Goal: Find specific page/section: Find specific page/section

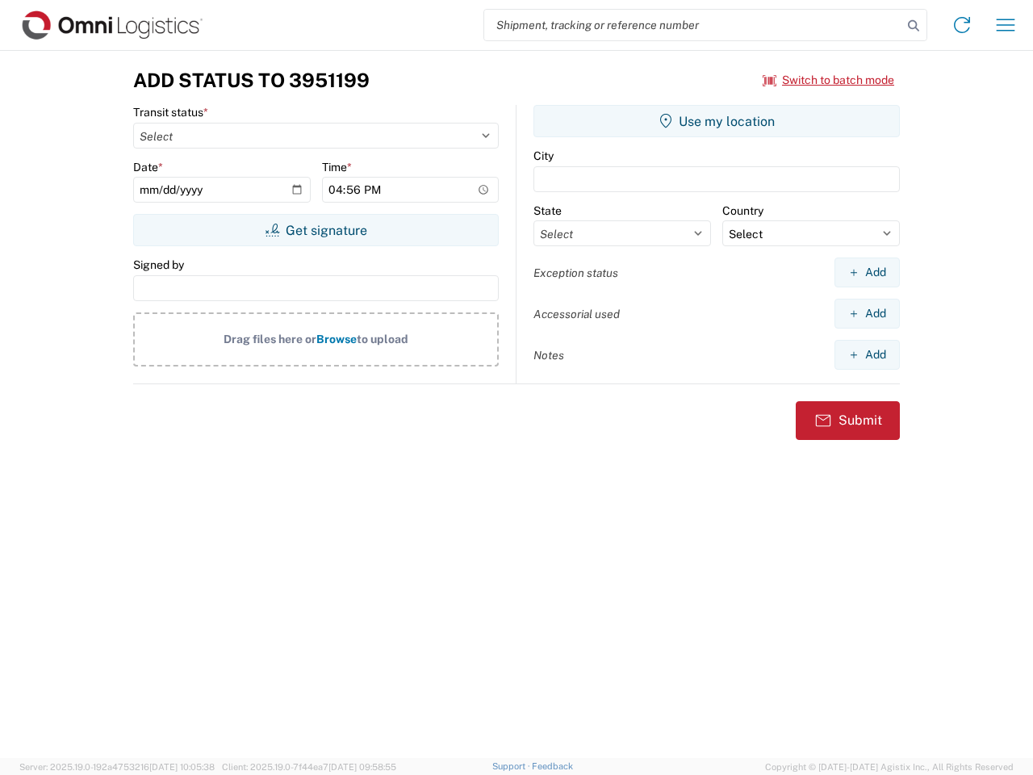
click at [693, 25] on input "search" at bounding box center [693, 25] width 418 height 31
click at [914, 26] on icon at bounding box center [914, 26] width 23 height 23
click at [962, 25] on icon at bounding box center [962, 25] width 26 height 26
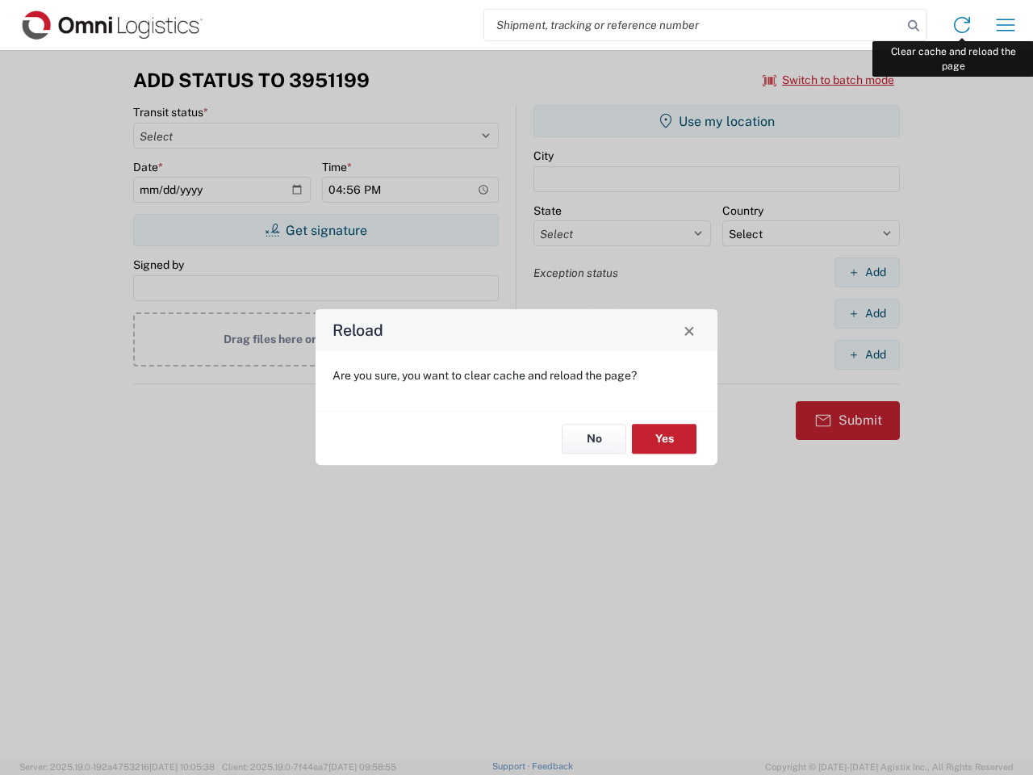
click at [1006, 25] on div "Reload Are you sure, you want to clear cache and reload the page? No Yes" at bounding box center [516, 387] width 1033 height 775
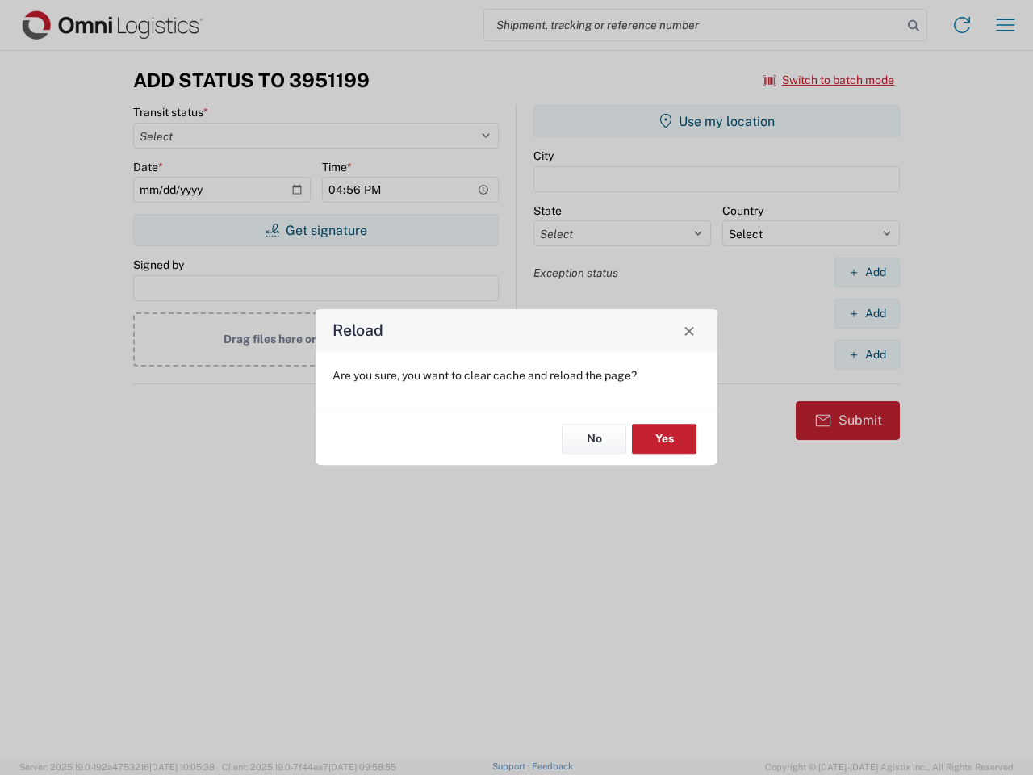
click at [829, 80] on div "Reload Are you sure, you want to clear cache and reload the page? No Yes" at bounding box center [516, 387] width 1033 height 775
click at [316, 230] on div "Reload Are you sure, you want to clear cache and reload the page? No Yes" at bounding box center [516, 387] width 1033 height 775
click at [717, 121] on div "Reload Are you sure, you want to clear cache and reload the page? No Yes" at bounding box center [516, 387] width 1033 height 775
click at [867, 272] on div "Reload Are you sure, you want to clear cache and reload the page? No Yes" at bounding box center [516, 387] width 1033 height 775
click at [867, 313] on div "Reload Are you sure, you want to clear cache and reload the page? No Yes" at bounding box center [516, 387] width 1033 height 775
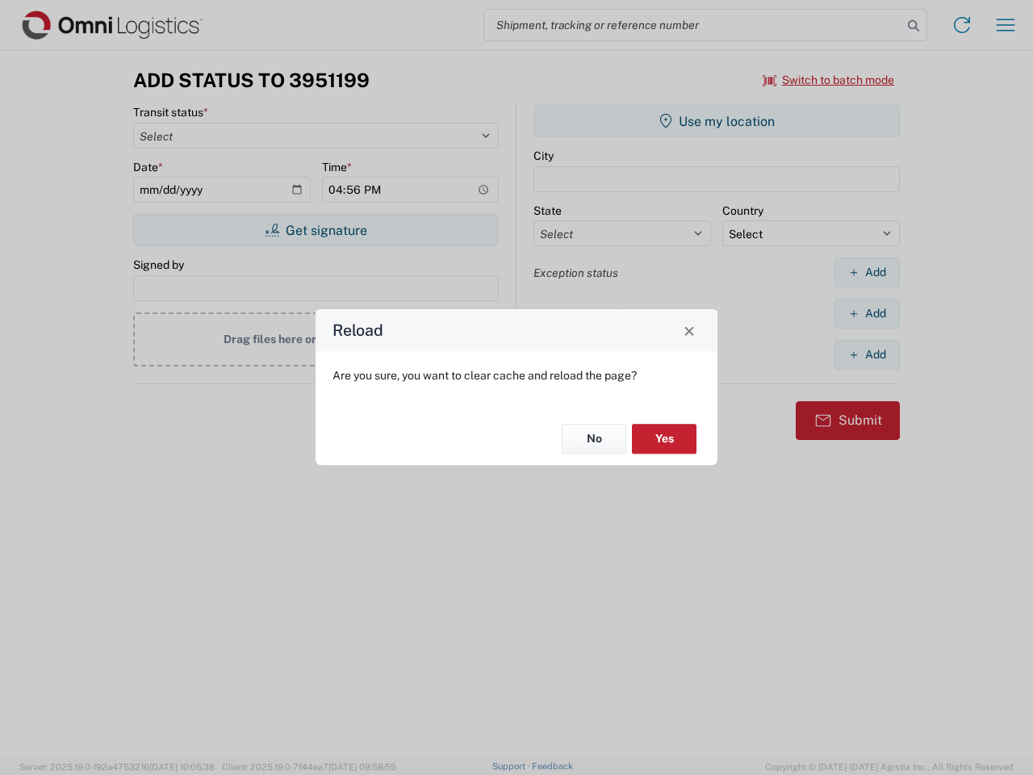
click at [867, 354] on div "Reload Are you sure, you want to clear cache and reload the page? No Yes" at bounding box center [516, 387] width 1033 height 775
